Goal: Information Seeking & Learning: Learn about a topic

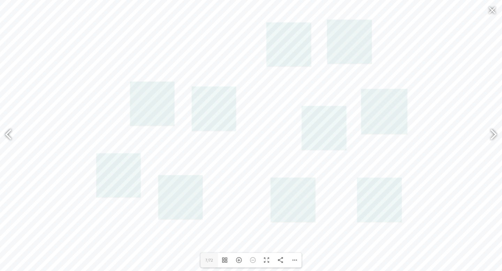
scroll to position [377, 0]
click at [494, 133] on div at bounding box center [491, 135] width 16 height 25
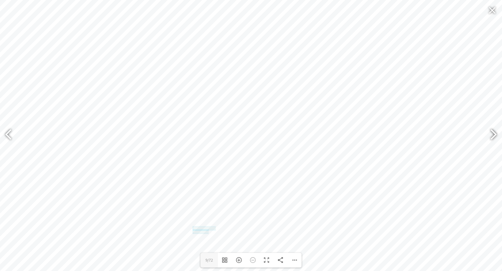
click at [494, 133] on div at bounding box center [491, 135] width 16 height 25
type input "27"
